Goal: Information Seeking & Learning: Check status

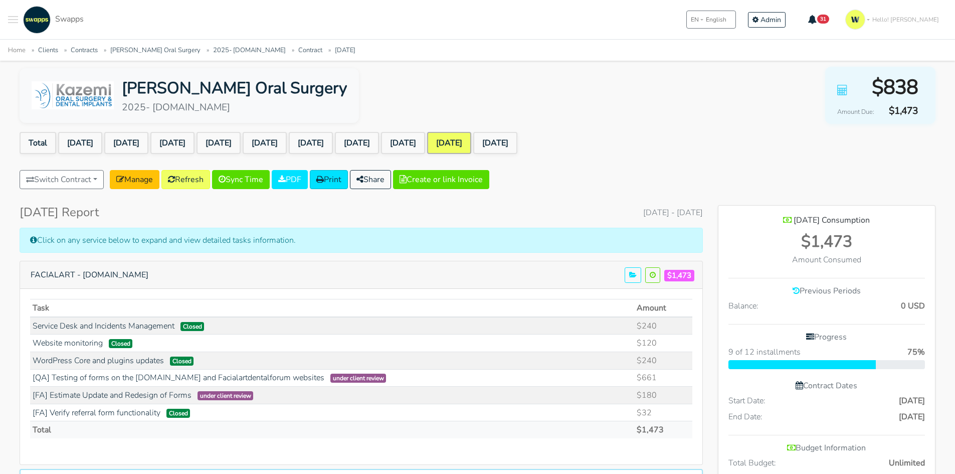
scroll to position [916, 217]
click at [17, 24] on button "Toggle navigation menu" at bounding box center [13, 20] width 10 height 28
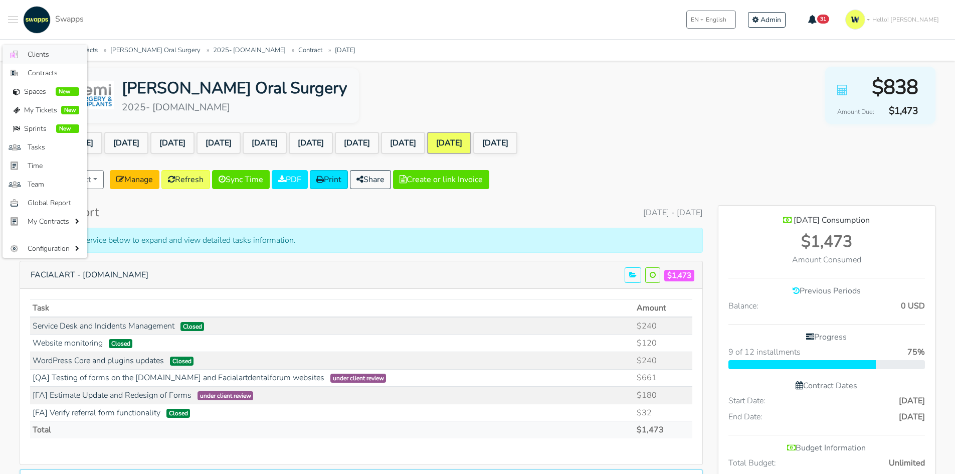
click at [49, 57] on span "Clients" at bounding box center [54, 54] width 52 height 11
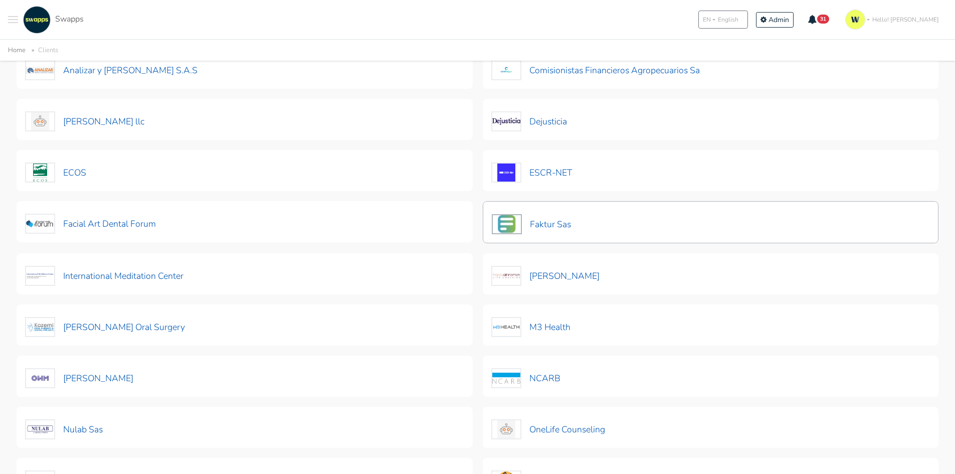
scroll to position [50, 0]
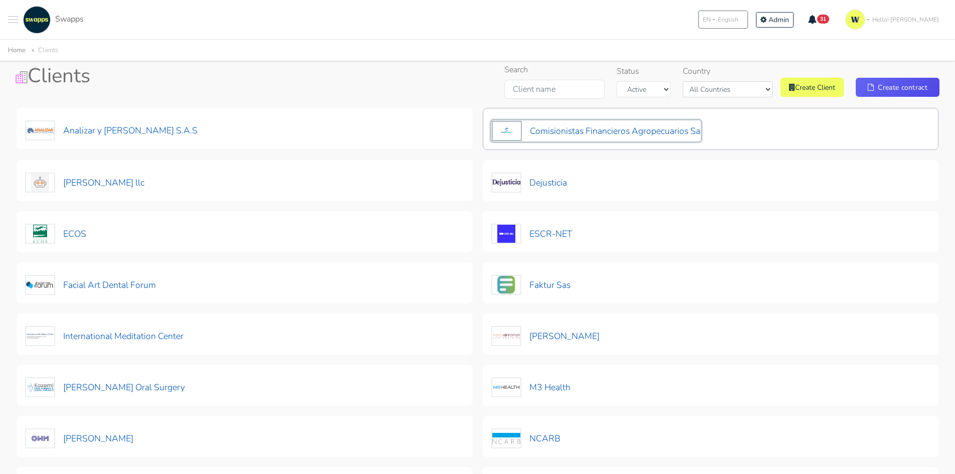
click at [569, 131] on button "Comisionistas Financieros Agropecuarios Sa" at bounding box center [597, 130] width 210 height 21
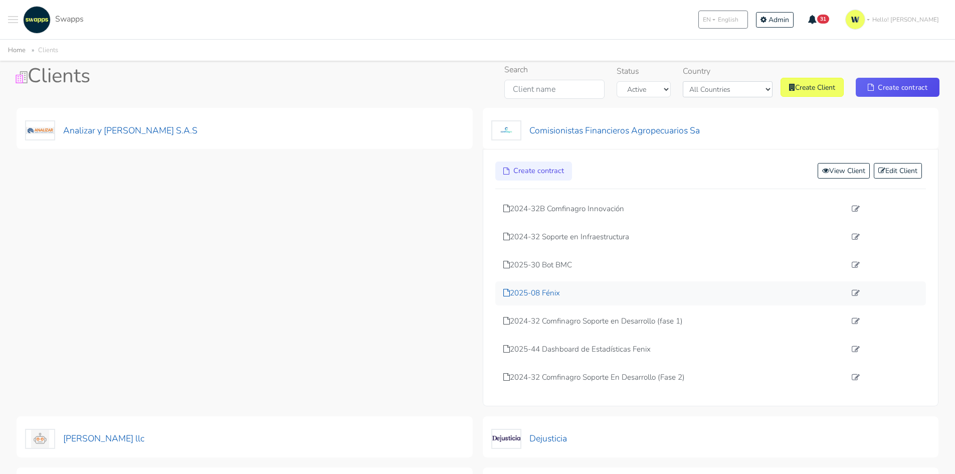
click at [553, 295] on p "2025-08 Fénix" at bounding box center [675, 293] width 343 height 12
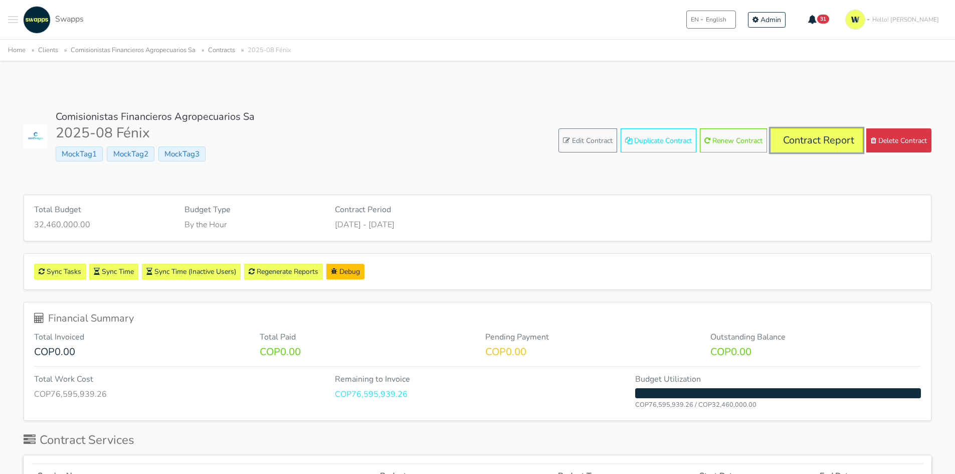
click at [810, 143] on link "Contract Report" at bounding box center [817, 140] width 92 height 24
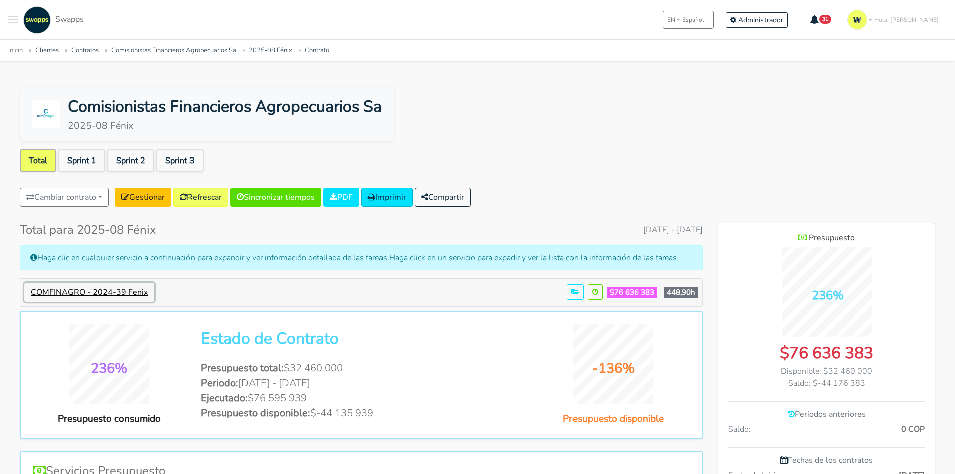
click at [132, 294] on button "COMFINAGRO - 2024-39 Fenix" at bounding box center [89, 292] width 130 height 19
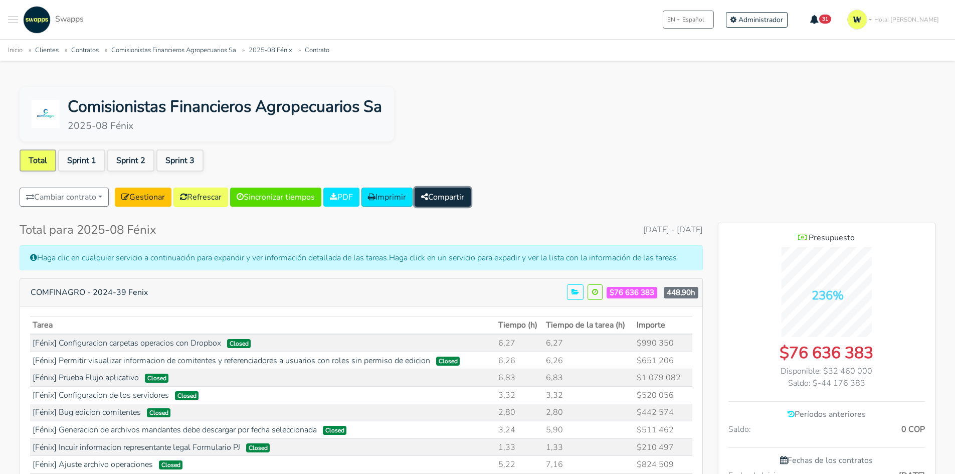
click at [464, 191] on button "Compartir" at bounding box center [443, 197] width 56 height 19
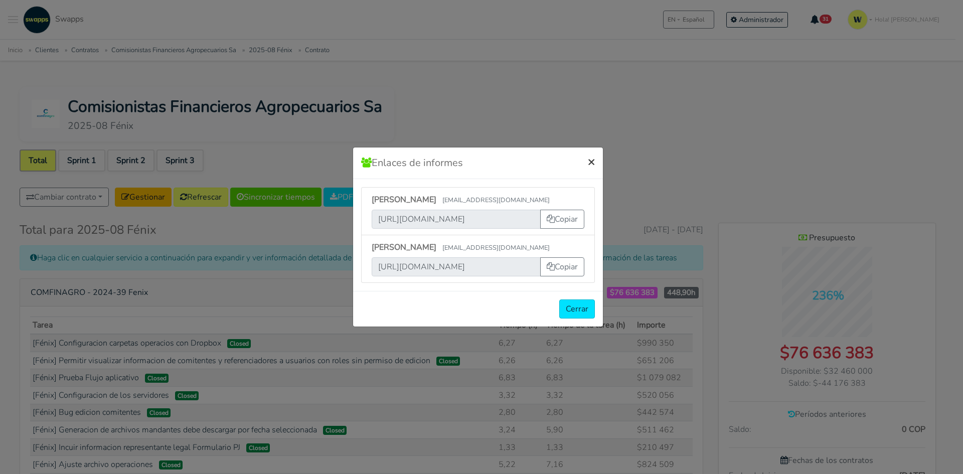
click at [591, 166] on span "×" at bounding box center [591, 161] width 7 height 16
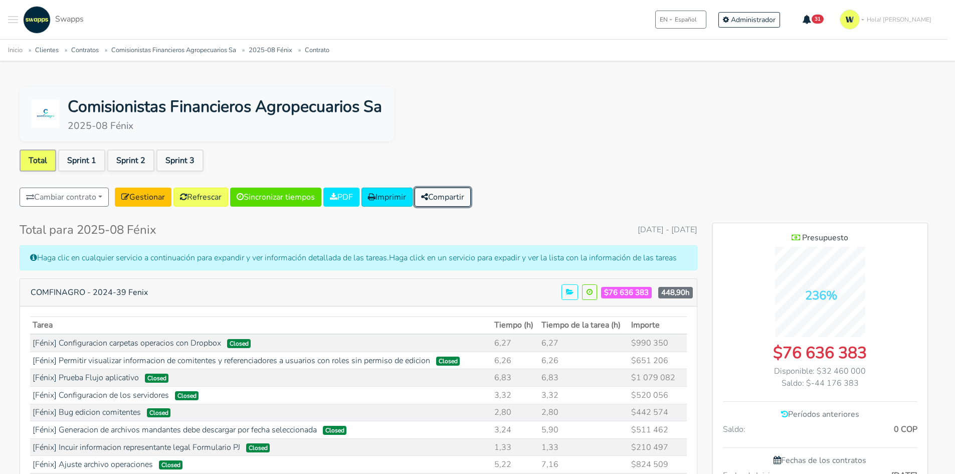
scroll to position [499397, 501324]
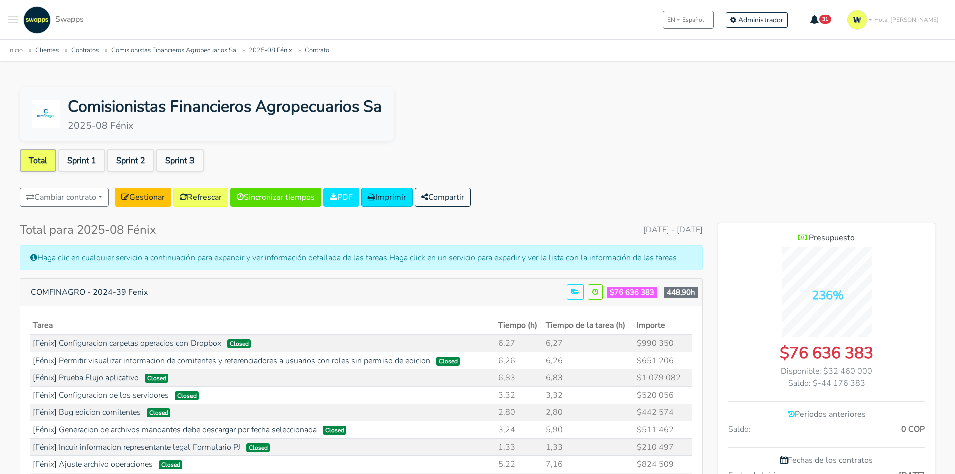
click at [645, 155] on ul "Total Sprint 1 Sprint 2 Sprint 3" at bounding box center [478, 162] width 916 height 26
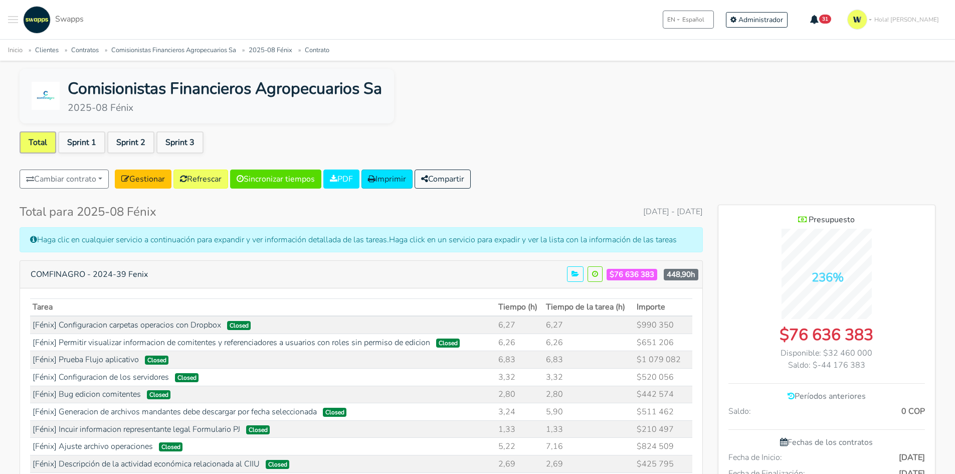
scroll to position [0, 0]
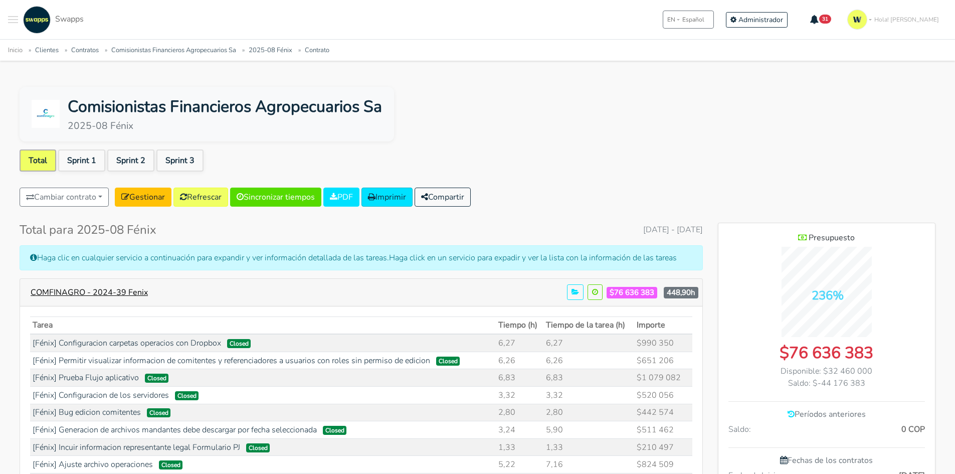
drag, startPoint x: 155, startPoint y: 285, endPoint x: 135, endPoint y: 294, distance: 21.5
click at [153, 286] on h5 "COMFINAGRO - 2024-39 Fenix $76 636 383 448,90h" at bounding box center [361, 292] width 675 height 19
click at [135, 294] on button "COMFINAGRO - 2024-39 Fenix" at bounding box center [89, 292] width 130 height 19
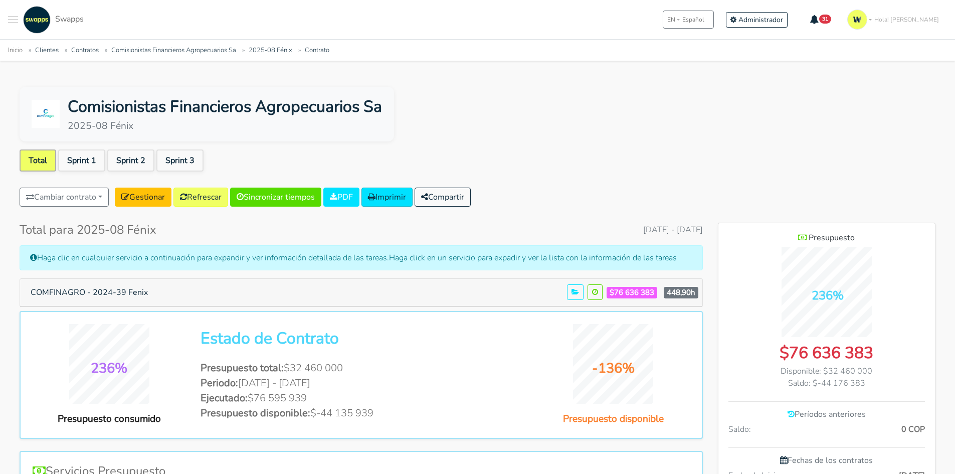
click at [599, 164] on ul "Total Sprint 1 Sprint 2 Sprint 3" at bounding box center [478, 162] width 916 height 26
click at [546, 120] on div "Comisionistas Financieros Agropecuarios Sa 2025-08 Fénix" at bounding box center [478, 114] width 916 height 55
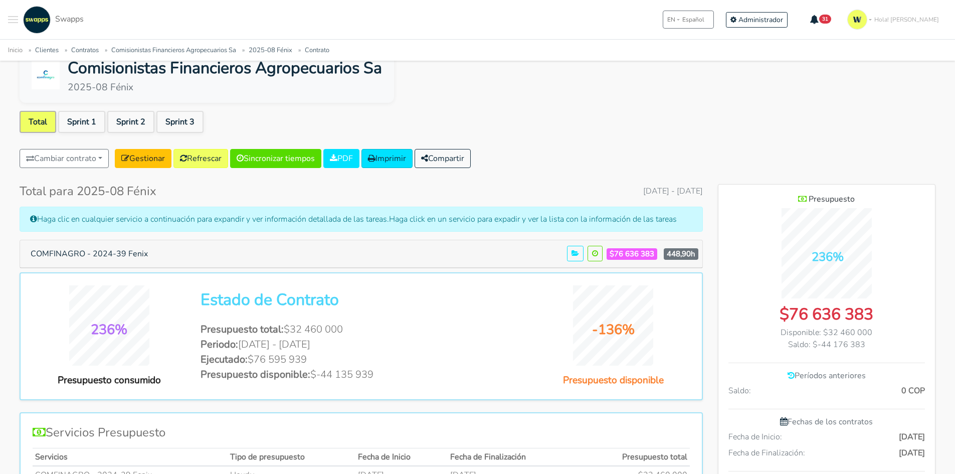
scroll to position [100, 0]
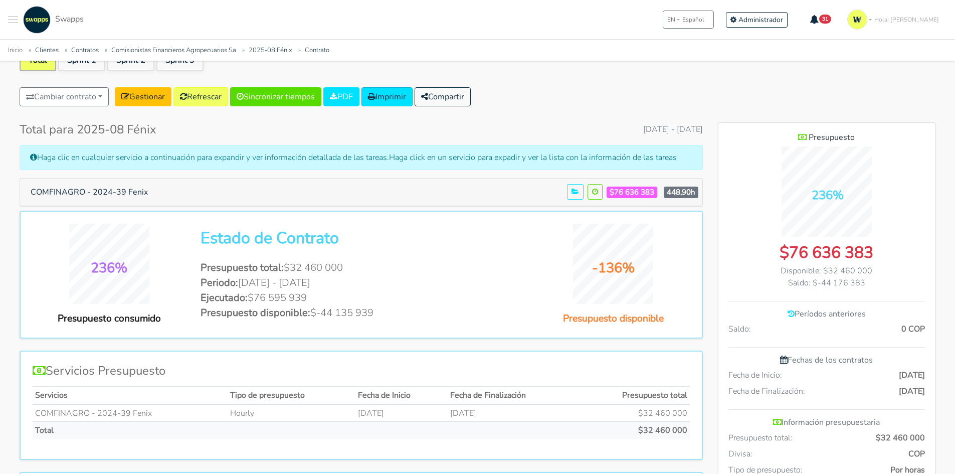
click at [617, 196] on span "$76 636 383" at bounding box center [632, 193] width 51 height 12
drag, startPoint x: 619, startPoint y: 192, endPoint x: 643, endPoint y: 193, distance: 24.1
click at [643, 193] on span "$76 636 383" at bounding box center [632, 193] width 51 height 12
drag, startPoint x: 293, startPoint y: 266, endPoint x: 355, endPoint y: 264, distance: 61.7
click at [355, 264] on li "Presupuesto total: $32 460 000" at bounding box center [361, 267] width 321 height 15
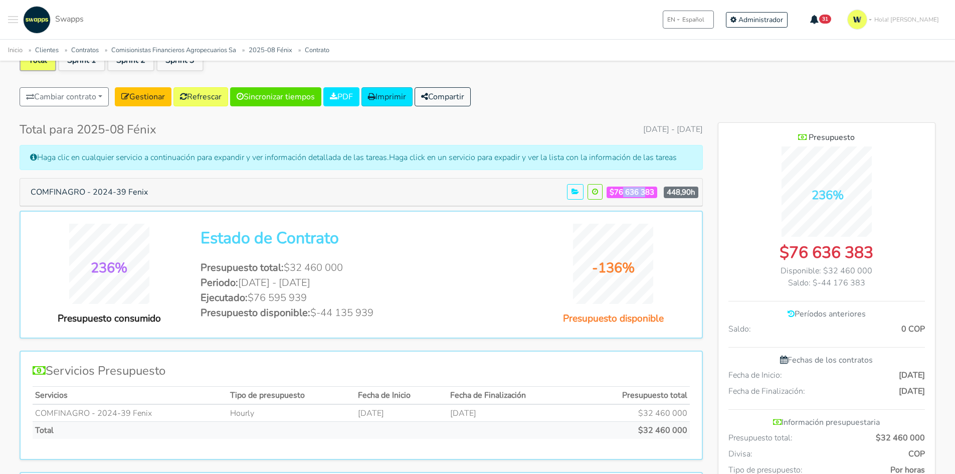
click at [294, 267] on li "Presupuesto total: $32 460 000" at bounding box center [361, 267] width 321 height 15
drag, startPoint x: 293, startPoint y: 268, endPoint x: 358, endPoint y: 265, distance: 64.8
click at [358, 265] on li "Presupuesto total: $32 460 000" at bounding box center [361, 267] width 321 height 15
click at [172, 191] on h5 "COMFINAGRO - 2024-39 Fenix $76 636 383 448,90h" at bounding box center [361, 192] width 675 height 19
drag, startPoint x: 609, startPoint y: 131, endPoint x: 642, endPoint y: 128, distance: 33.2
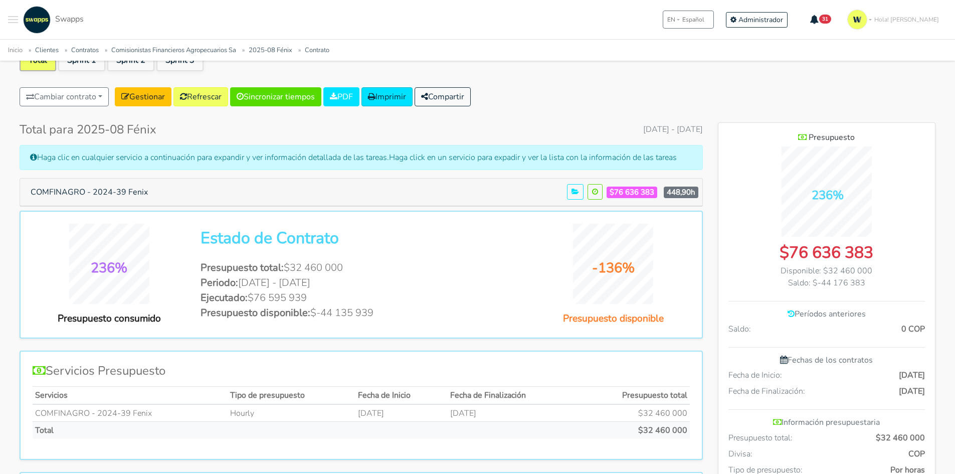
click at [643, 132] on span "Enero 1, 2025 - Octubre 6, 2025" at bounding box center [673, 129] width 60 height 12
drag, startPoint x: 704, startPoint y: 127, endPoint x: 595, endPoint y: 135, distance: 109.1
click at [681, 130] on span "Enero 1, 2025 - Octubre 6, 2025" at bounding box center [673, 129] width 60 height 12
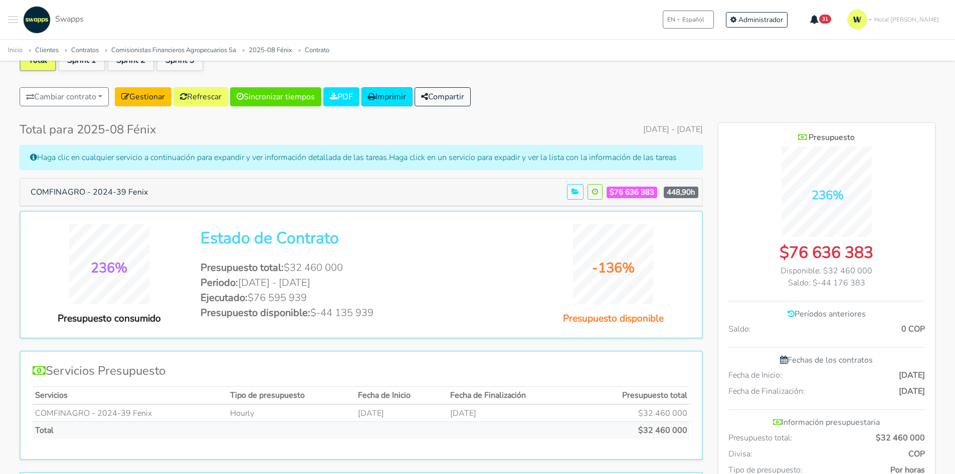
drag, startPoint x: 617, startPoint y: 194, endPoint x: 658, endPoint y: 192, distance: 41.2
click at [658, 192] on span "$76 636 383 448,90h" at bounding box center [653, 192] width 92 height 13
click at [614, 193] on span "$76 636 383" at bounding box center [632, 193] width 51 height 12
drag, startPoint x: 287, startPoint y: 266, endPoint x: 361, endPoint y: 263, distance: 73.8
click at [366, 264] on li "Presupuesto total: $32 460 000" at bounding box center [361, 267] width 321 height 15
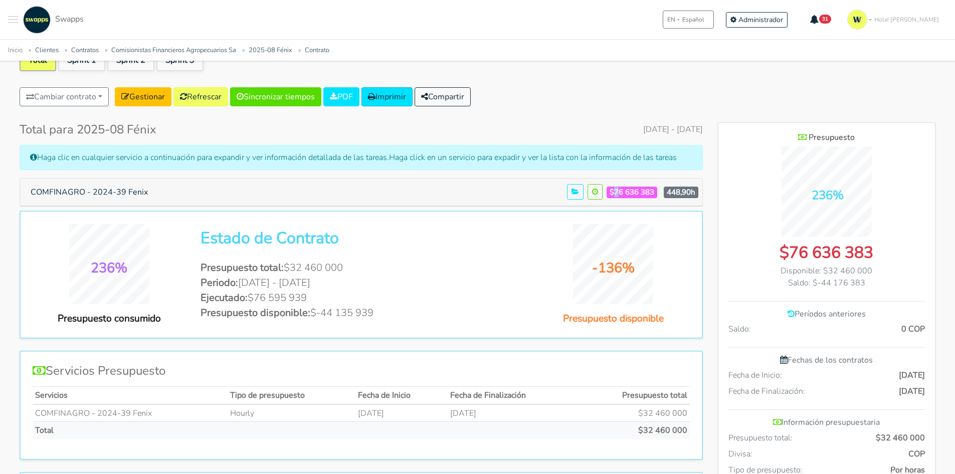
drag, startPoint x: 607, startPoint y: 190, endPoint x: 614, endPoint y: 190, distance: 7.5
click at [614, 190] on span "$76 636 383" at bounding box center [632, 193] width 51 height 12
click at [630, 193] on span "$76 636 383" at bounding box center [632, 193] width 51 height 12
drag, startPoint x: 618, startPoint y: 191, endPoint x: 633, endPoint y: 191, distance: 15.5
click at [633, 191] on span "$76 636 383" at bounding box center [632, 193] width 51 height 12
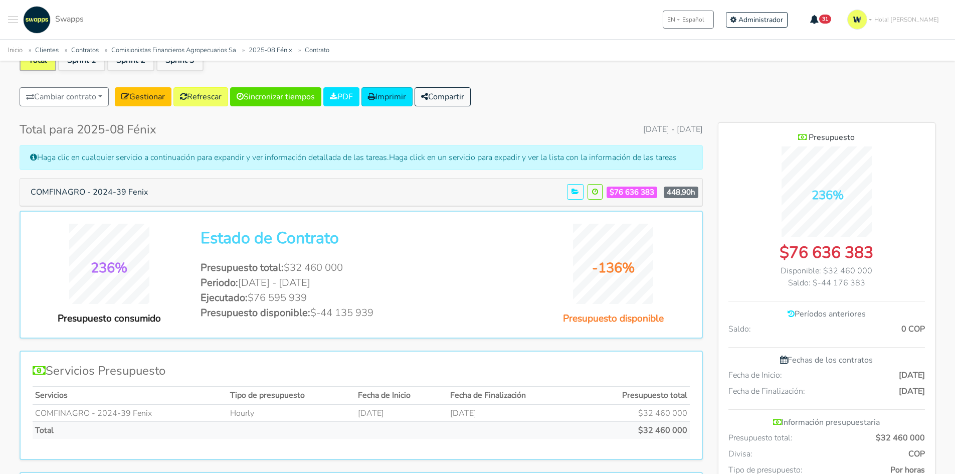
click at [629, 192] on span "$76 636 383" at bounding box center [632, 193] width 51 height 12
click at [561, 117] on div "Comisionistas Financieros Agropecuarios Sa 2025-08 Fénix Total Sprint 1 Sprint …" at bounding box center [478, 425] width 940 height 878
click at [628, 106] on div "Cambiar contrato 2023-43 Notificaciones Faktur - Comprobantes Faktur Sas NCARB …" at bounding box center [478, 98] width 916 height 23
drag, startPoint x: 571, startPoint y: 131, endPoint x: 663, endPoint y: 123, distance: 91.6
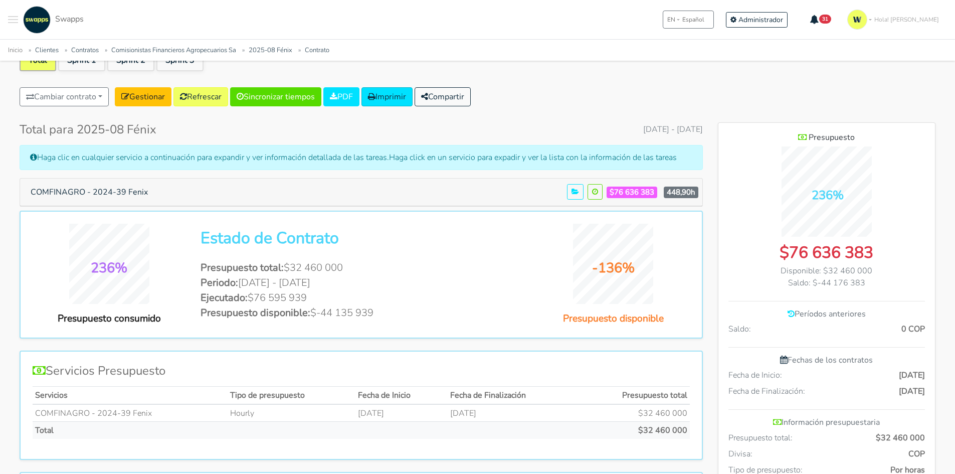
click at [663, 123] on div "Total para 2025-08 Fénix Enero 1, 2025 - Octubre 6, 2025" at bounding box center [362, 129] width 684 height 15
click at [680, 111] on div "Comisionistas Financieros Agropecuarios Sa 2025-08 Fénix Total Sprint 1 Sprint …" at bounding box center [478, 425] width 940 height 878
click at [643, 128] on span "Enero 1, 2025 - Octubre 6, 2025" at bounding box center [673, 129] width 60 height 12
click at [564, 91] on div "Cambiar contrato 2023-43 Notificaciones Faktur - Comprobantes Faktur Sas NCARB …" at bounding box center [478, 98] width 916 height 23
click at [625, 193] on span "$76 636 383" at bounding box center [632, 193] width 51 height 12
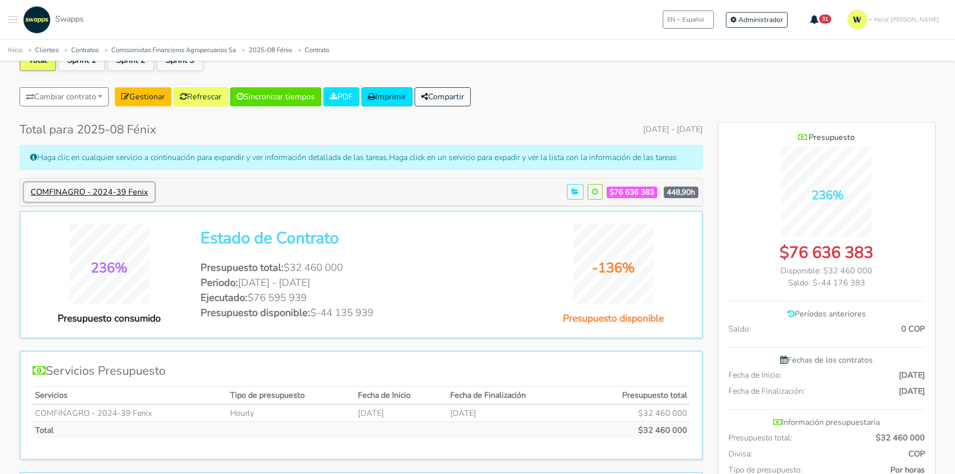
click at [120, 192] on button "COMFINAGRO - 2024-39 Fenix" at bounding box center [89, 192] width 130 height 19
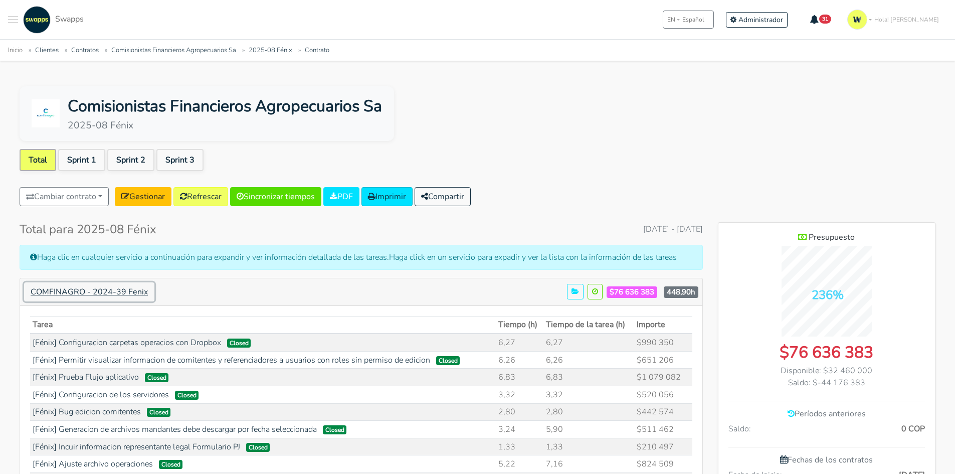
scroll to position [0, 0]
click at [628, 301] on h5 "COMFINAGRO - 2024-39 Fenix $76 636 383 448,90h" at bounding box center [361, 292] width 675 height 19
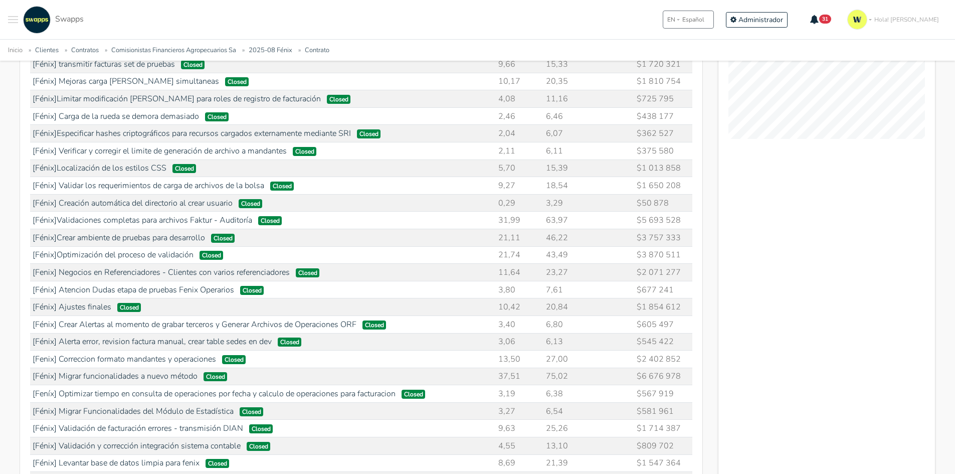
scroll to position [853, 0]
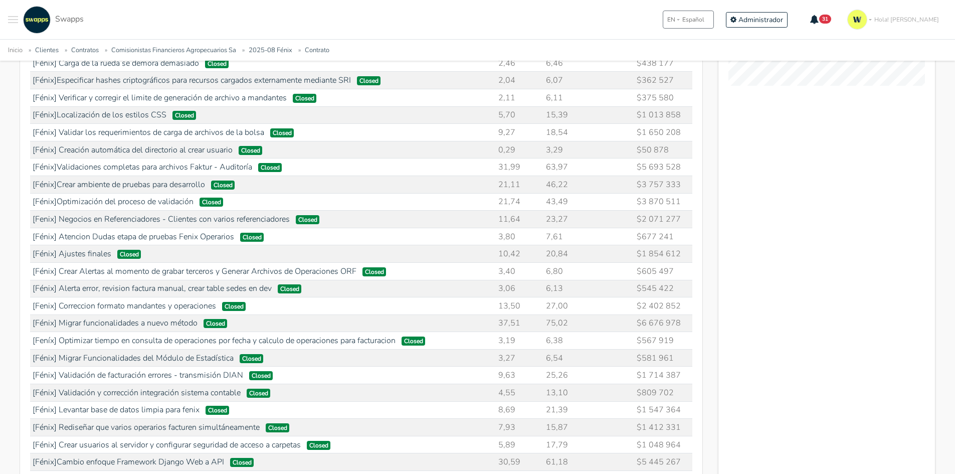
drag, startPoint x: 662, startPoint y: 186, endPoint x: 91, endPoint y: 192, distance: 571.3
click at [87, 193] on tbody "[Fénix] Configuracion carpetas operacios con Dropbox Closed 6,27 6,27 $990 350 …" at bounding box center [361, 19] width 663 height 1076
drag, startPoint x: 656, startPoint y: 163, endPoint x: 91, endPoint y: 165, distance: 565.2
click at [91, 165] on tr "[Fénix]Validaciones completas para archivos Faktur - Auditoría Closed 31,99 63,…" at bounding box center [361, 167] width 663 height 18
drag, startPoint x: 675, startPoint y: 308, endPoint x: 193, endPoint y: 290, distance: 482.3
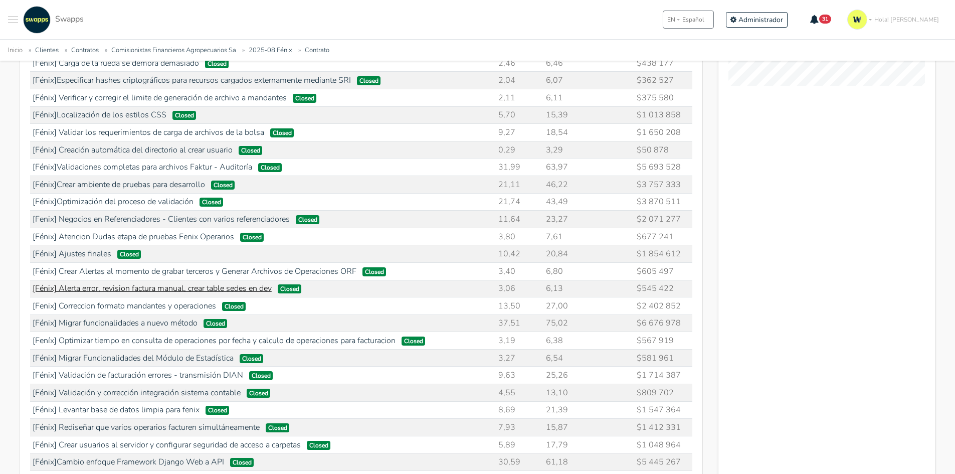
click at [193, 290] on tbody "[Fénix] Configuracion carpetas operacios con Dropbox Closed 6,27 6,27 $990 350 …" at bounding box center [361, 19] width 663 height 1076
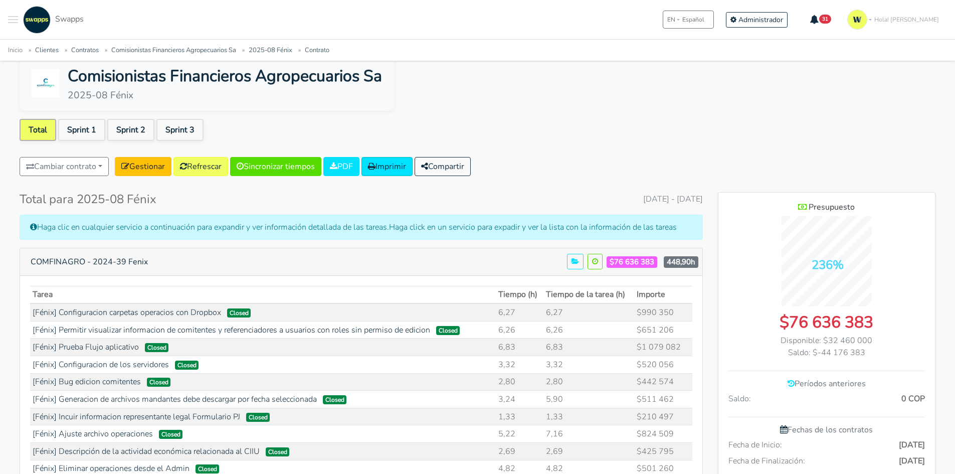
scroll to position [150, 0]
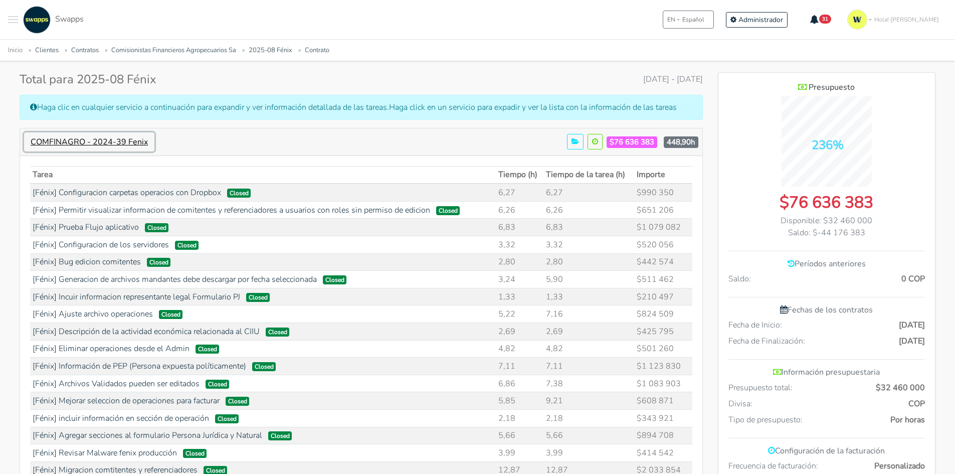
click at [107, 136] on button "COMFINAGRO - 2024-39 Fenix" at bounding box center [89, 141] width 130 height 19
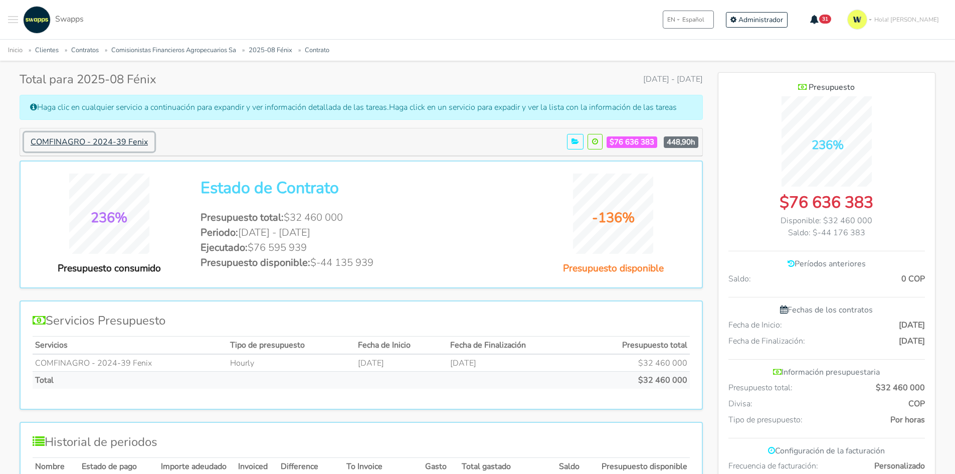
scroll to position [500807, 501324]
drag, startPoint x: 387, startPoint y: 260, endPoint x: 306, endPoint y: 266, distance: 81.5
click at [306, 266] on li "Presupuesto disponible: $-44 135 939" at bounding box center [361, 262] width 321 height 15
click at [321, 262] on li "Presupuesto disponible: $-44 135 939" at bounding box center [361, 262] width 321 height 15
drag, startPoint x: 570, startPoint y: 16, endPoint x: 377, endPoint y: 181, distance: 254.0
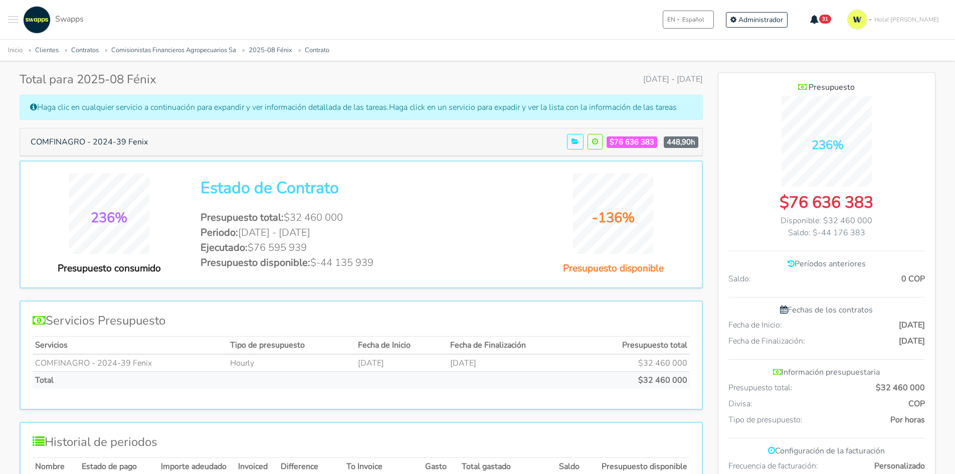
click at [377, 181] on h2 "Estado de Contrato" at bounding box center [361, 188] width 321 height 19
drag, startPoint x: 645, startPoint y: 138, endPoint x: 614, endPoint y: 144, distance: 31.3
click at [614, 144] on span "$76 636 383" at bounding box center [632, 142] width 51 height 12
click at [341, 258] on li "Presupuesto disponible: $-44 135 939" at bounding box center [361, 262] width 321 height 15
drag, startPoint x: 352, startPoint y: 258, endPoint x: 385, endPoint y: 256, distance: 33.2
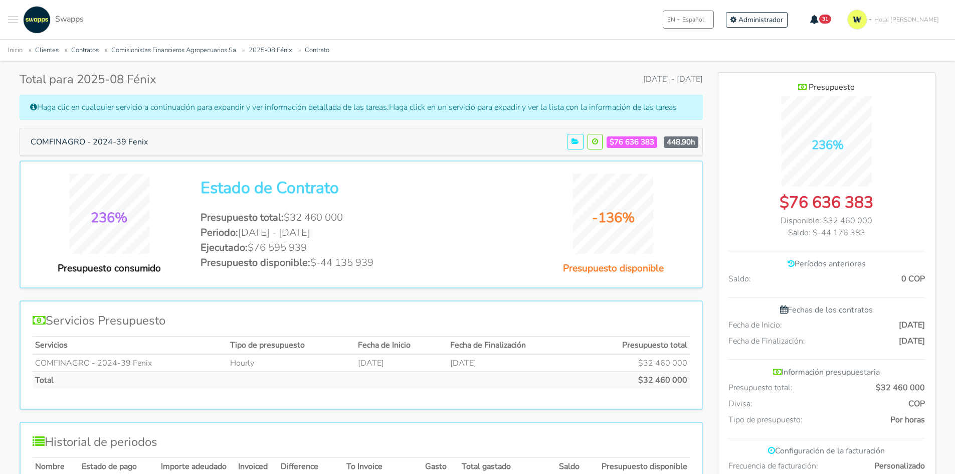
click at [385, 256] on li "Presupuesto disponible: $-44 135 939" at bounding box center [361, 262] width 321 height 15
drag, startPoint x: 315, startPoint y: 264, endPoint x: 399, endPoint y: 267, distance: 83.8
click at [399, 267] on li "Presupuesto disponible: $-44 135 939" at bounding box center [361, 262] width 321 height 15
click at [351, 264] on li "Presupuesto disponible: $-44 135 939" at bounding box center [361, 262] width 321 height 15
click at [365, 266] on li "Presupuesto disponible: $-44 135 939" at bounding box center [361, 262] width 321 height 15
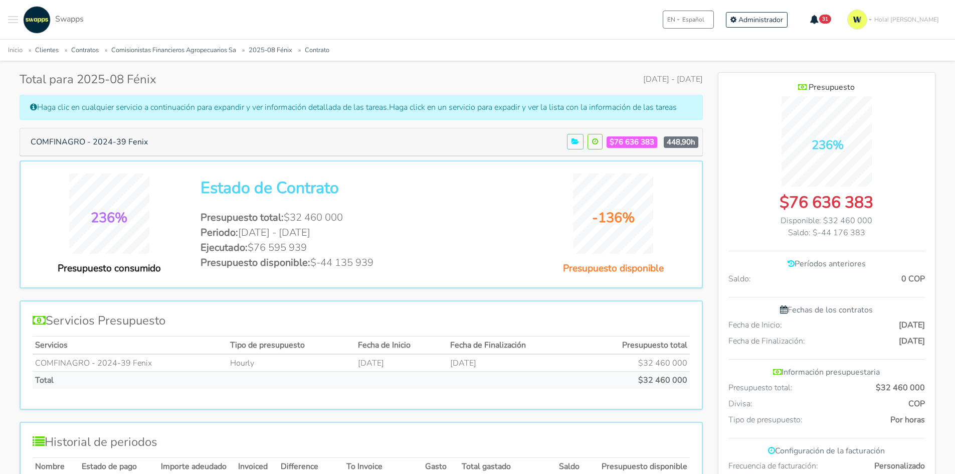
drag, startPoint x: 401, startPoint y: 262, endPoint x: 248, endPoint y: 260, distance: 153.0
click at [248, 260] on li "Presupuesto disponible: $-44 135 939" at bounding box center [361, 262] width 321 height 15
click at [314, 268] on li "Presupuesto disponible: $-44 135 939" at bounding box center [361, 262] width 321 height 15
drag, startPoint x: 319, startPoint y: 268, endPoint x: 386, endPoint y: 261, distance: 66.6
click at [414, 264] on li "Presupuesto disponible: $-44 135 939" at bounding box center [361, 262] width 321 height 15
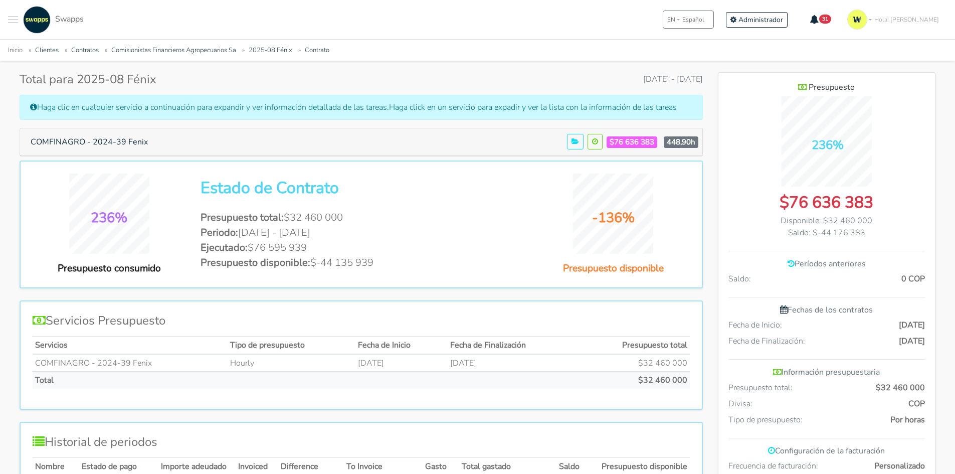
click at [375, 257] on li "Presupuesto disponible: $-44 135 939" at bounding box center [361, 262] width 321 height 15
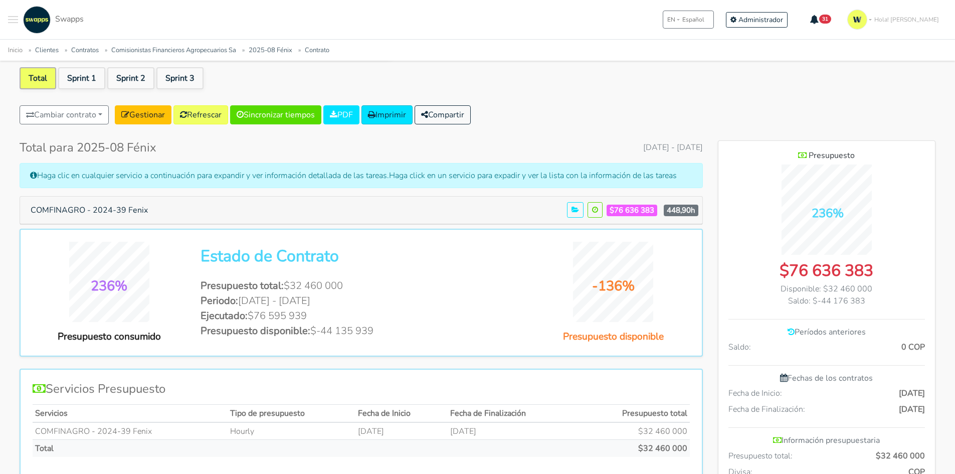
scroll to position [100, 0]
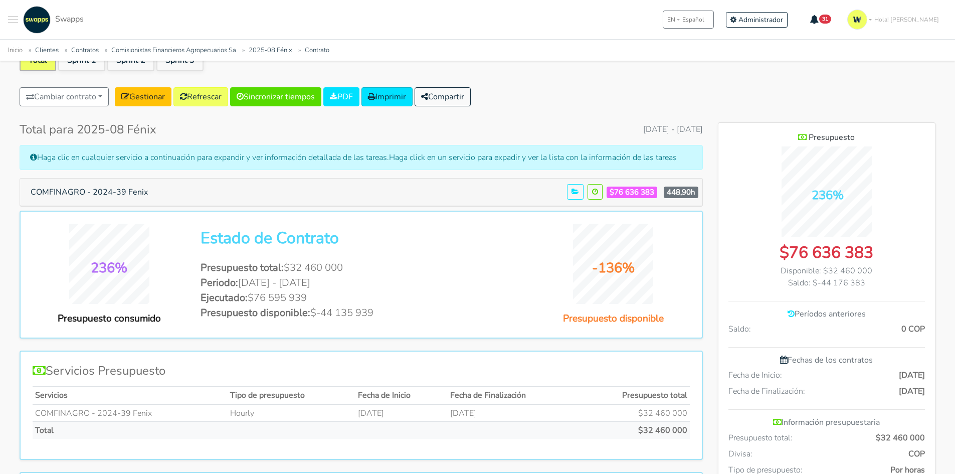
click at [334, 313] on li "Presupuesto disponible: $-44 135 939" at bounding box center [361, 312] width 321 height 15
click at [502, 168] on div "Haga clic en cualquier servicio a continuación para expandir y ver información …" at bounding box center [362, 157] width 684 height 25
drag, startPoint x: 643, startPoint y: 152, endPoint x: 440, endPoint y: 148, distance: 203.2
click at [440, 148] on div "Haga clic en cualquier servicio a continuación para expandir y ver información …" at bounding box center [362, 157] width 684 height 25
click at [503, 159] on div "Haga clic en cualquier servicio a continuación para expandir y ver información …" at bounding box center [362, 157] width 684 height 25
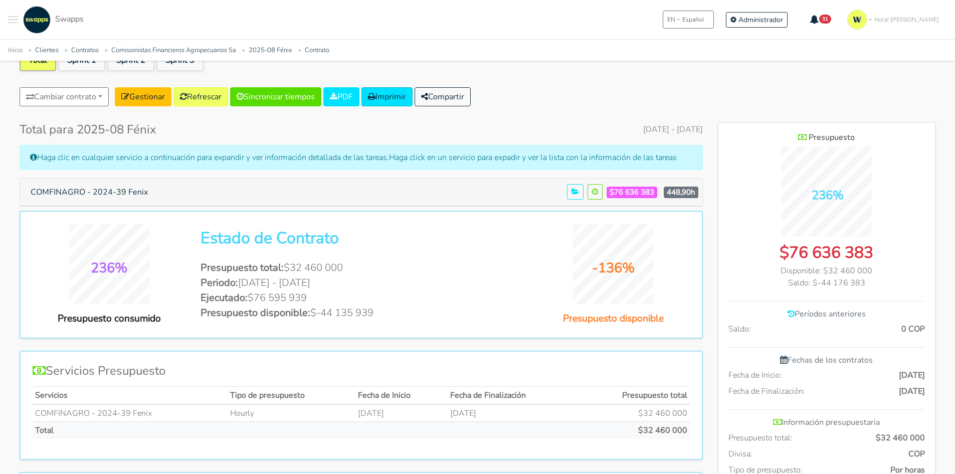
click at [539, 159] on div "Haga clic en cualquier servicio a continuación para expandir y ver información …" at bounding box center [362, 157] width 684 height 25
click at [555, 159] on div "Haga clic en cualquier servicio a continuación para expandir y ver información …" at bounding box center [362, 157] width 684 height 25
drag, startPoint x: 631, startPoint y: 155, endPoint x: 422, endPoint y: 165, distance: 209.4
click at [422, 165] on div "Haga clic en cualquier servicio a continuación para expandir y ver información …" at bounding box center [362, 157] width 684 height 25
click at [447, 158] on div "Haga clic en cualquier servicio a continuación para expandir y ver información …" at bounding box center [362, 157] width 684 height 25
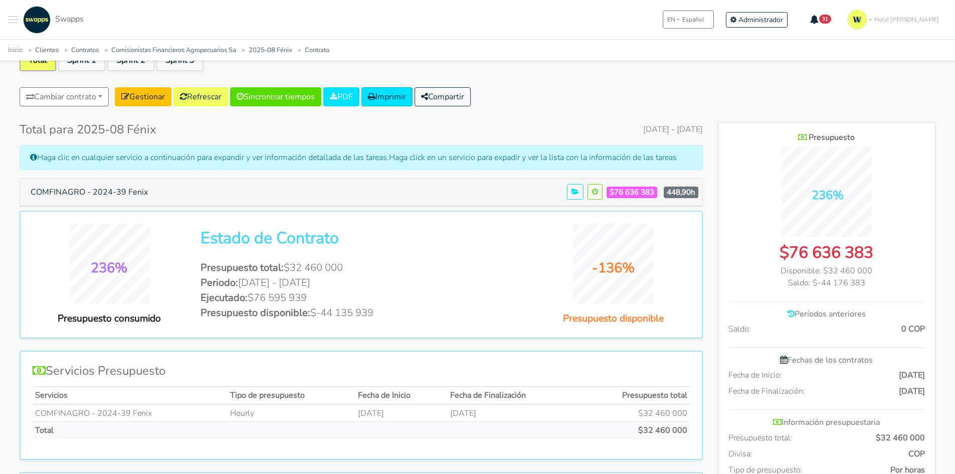
click at [601, 98] on div "Cambiar contrato 2023-43 Notificaciones Faktur - Comprobantes Faktur Sas NCARB …" at bounding box center [478, 98] width 916 height 23
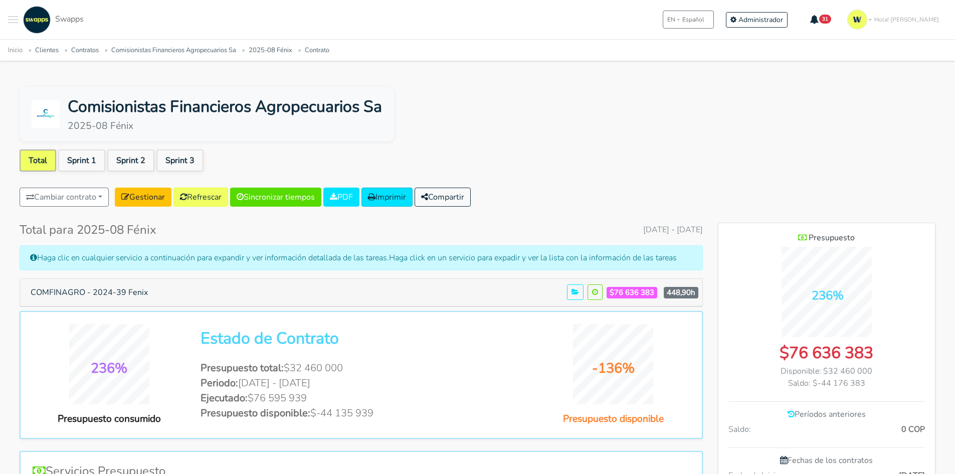
click at [582, 130] on div "Comisionistas Financieros Agropecuarios Sa 2025-08 Fénix" at bounding box center [478, 114] width 916 height 55
